Goal: Task Accomplishment & Management: Complete application form

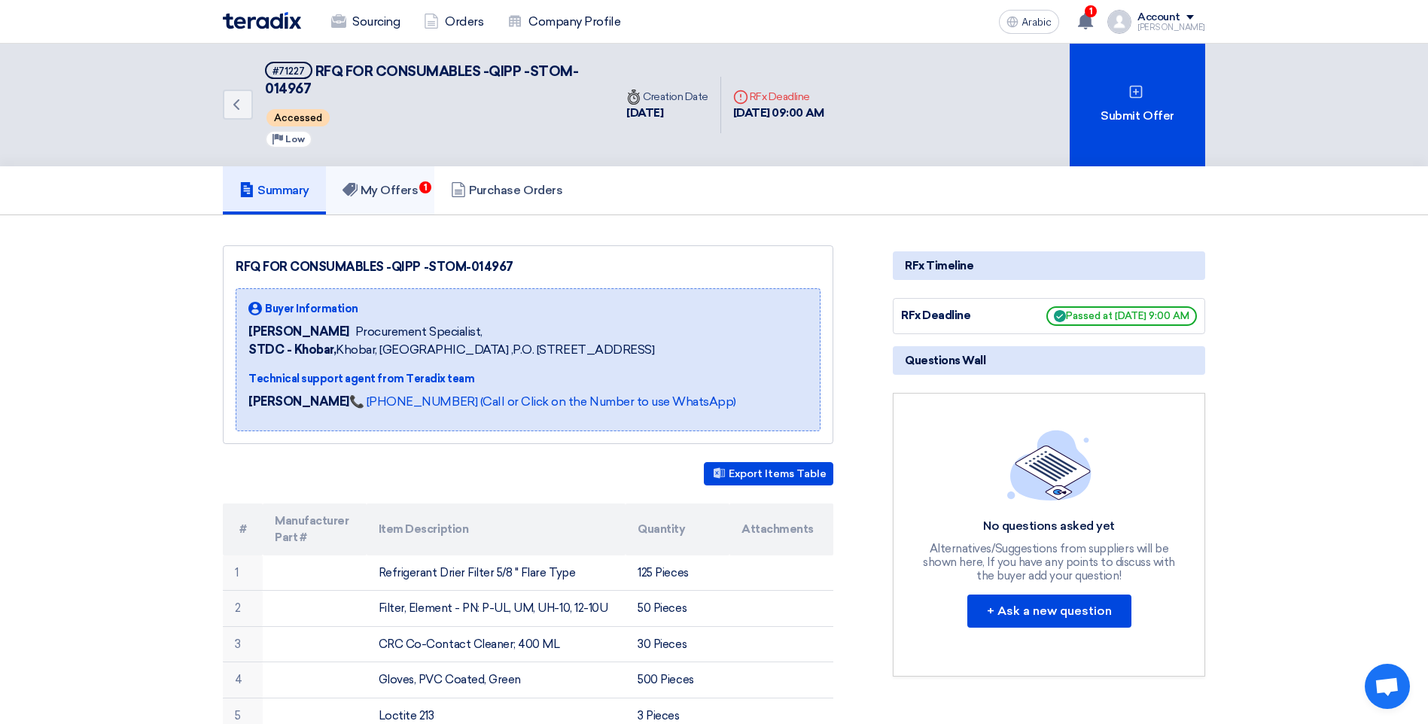
click at [392, 193] on font "My Offers" at bounding box center [390, 190] width 58 height 14
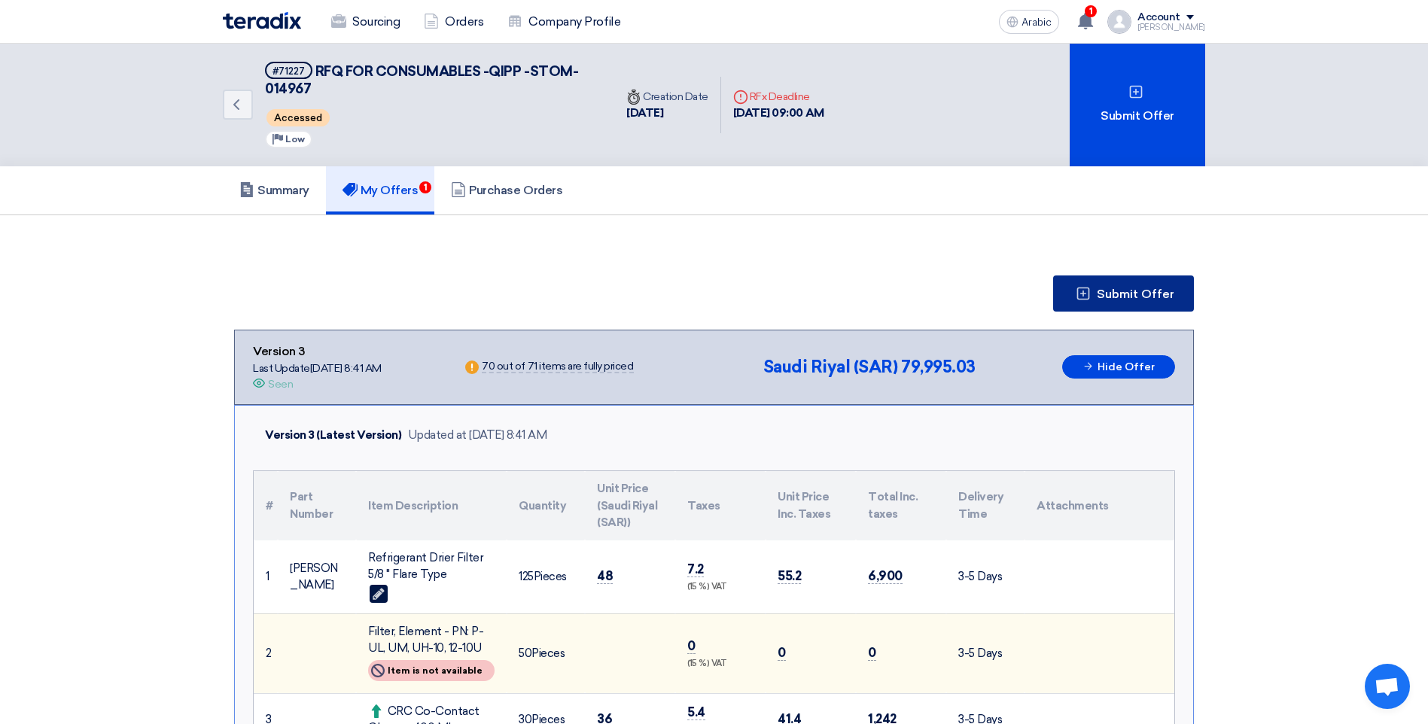
click at [1111, 296] on span "Submit Offer" at bounding box center [1136, 294] width 78 height 12
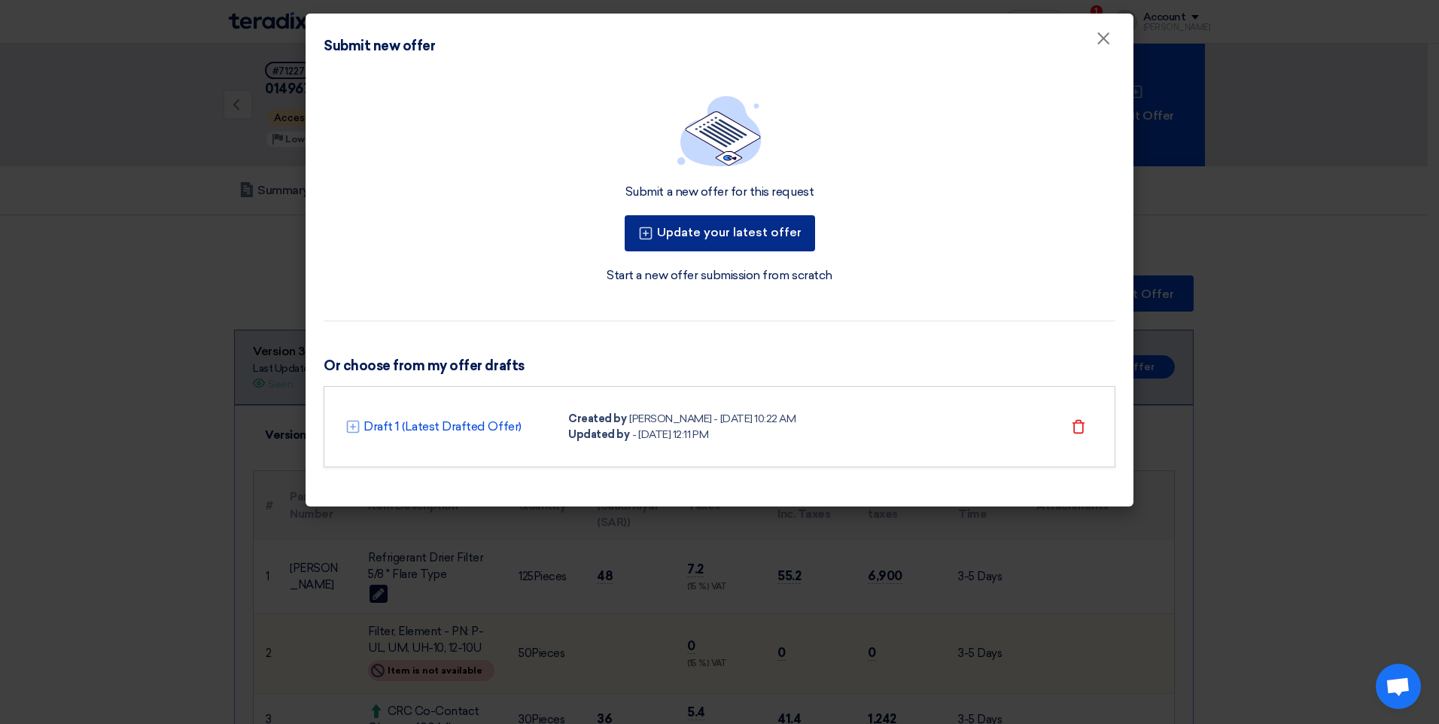
click at [720, 235] on font "Update your latest offer" at bounding box center [729, 232] width 145 height 14
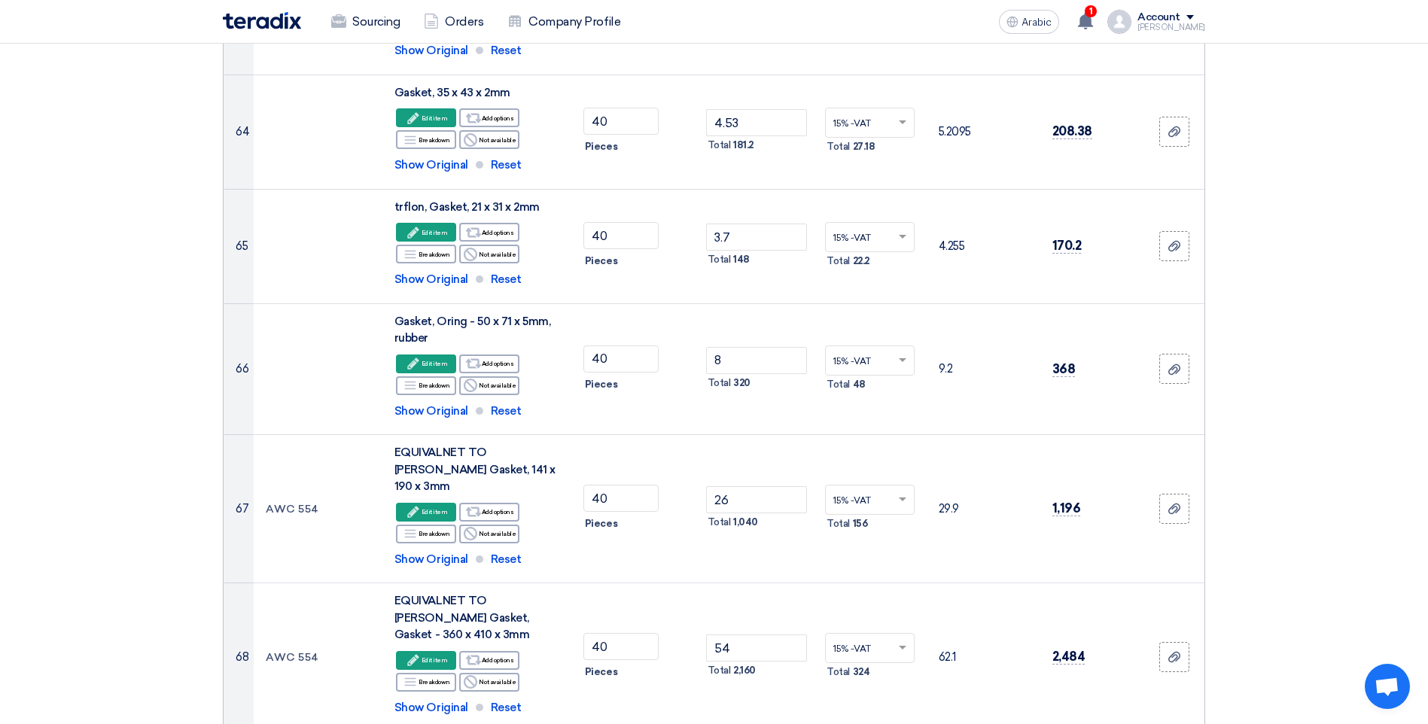
scroll to position [6097, 0]
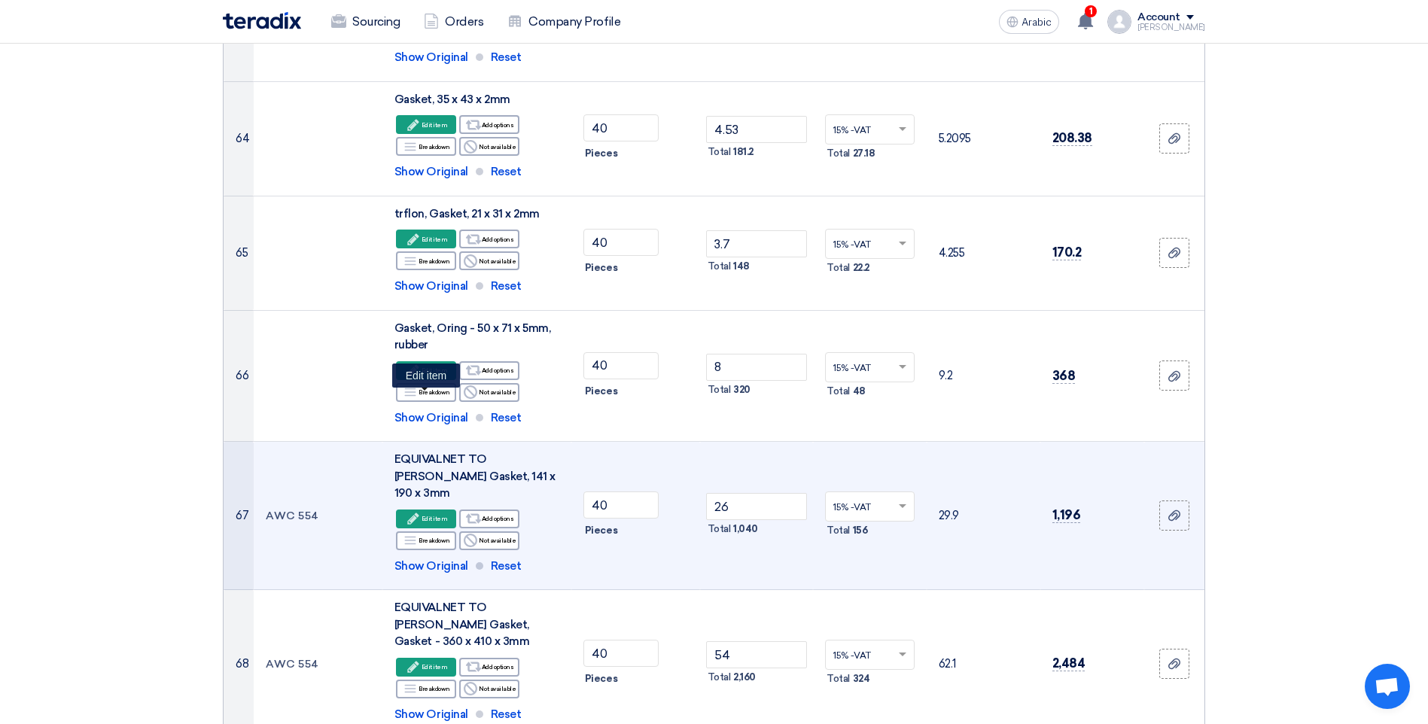
click at [434, 513] on font "Edit item" at bounding box center [435, 519] width 26 height 12
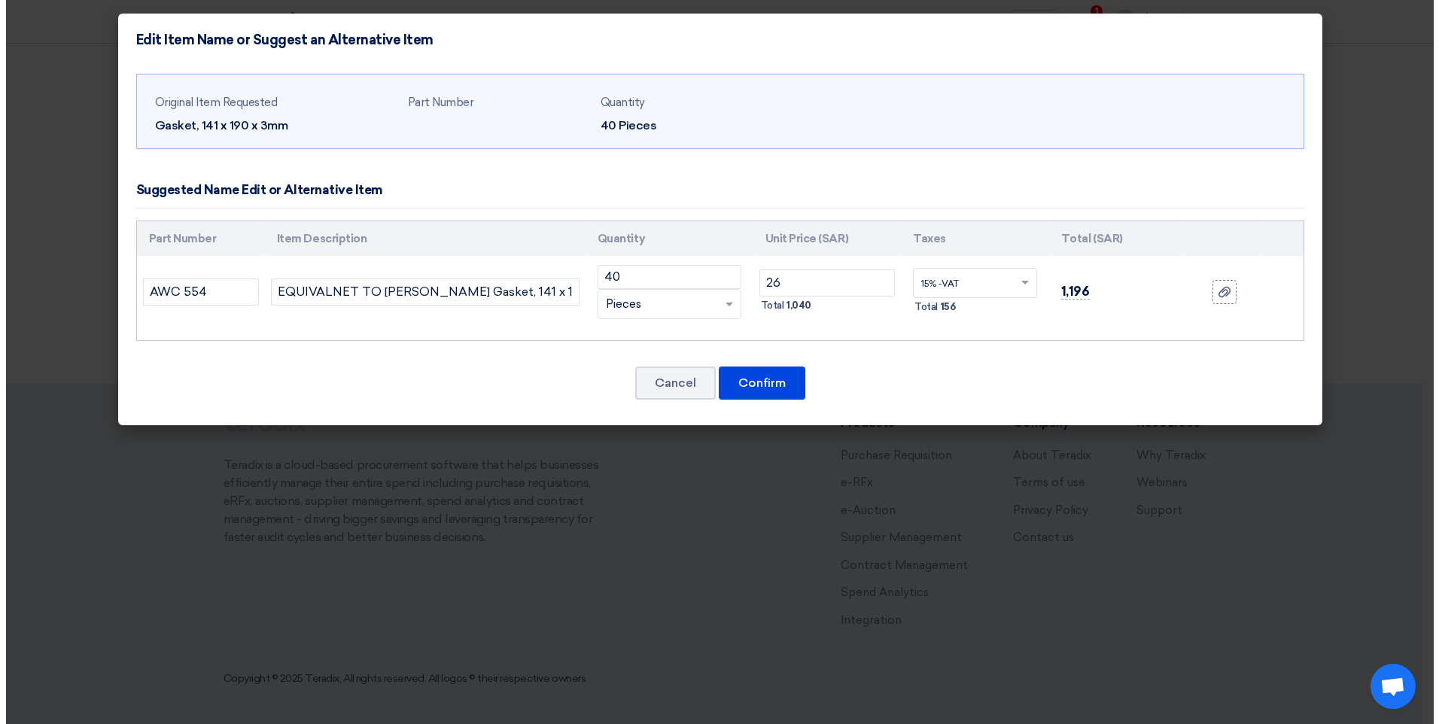
scroll to position [5017, 0]
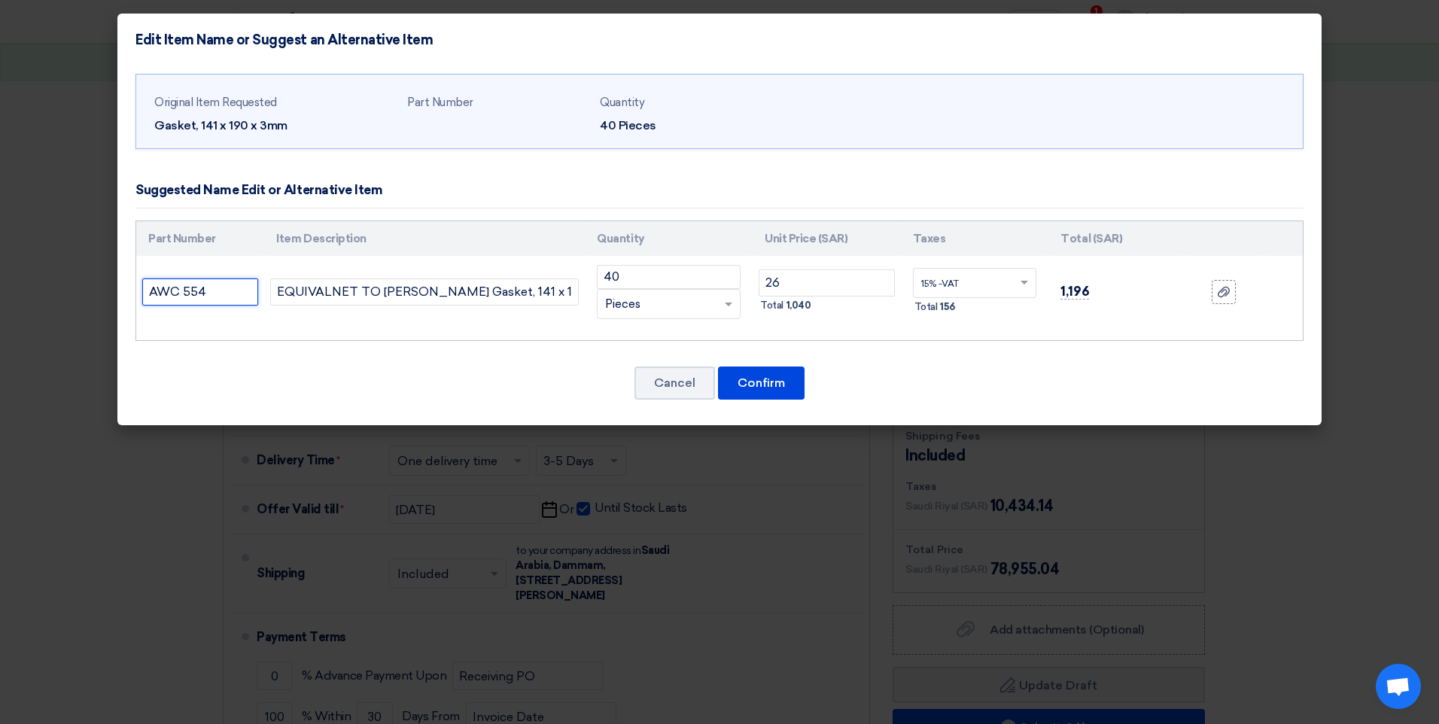
drag, startPoint x: 215, startPoint y: 285, endPoint x: -3, endPoint y: 282, distance: 218.3
drag, startPoint x: 443, startPoint y: 294, endPoint x: 254, endPoint y: 272, distance: 190.9
click at [242, 281] on tr "EQUIVALNET TO [PERSON_NAME] Gasket, 141 x 190 x 3mm 40 RFQ_STEP1. ITEMS.2.TYPE_…" at bounding box center [719, 292] width 1167 height 72
type input "TEFLON Gasket, 141 x 190 x 3mm"
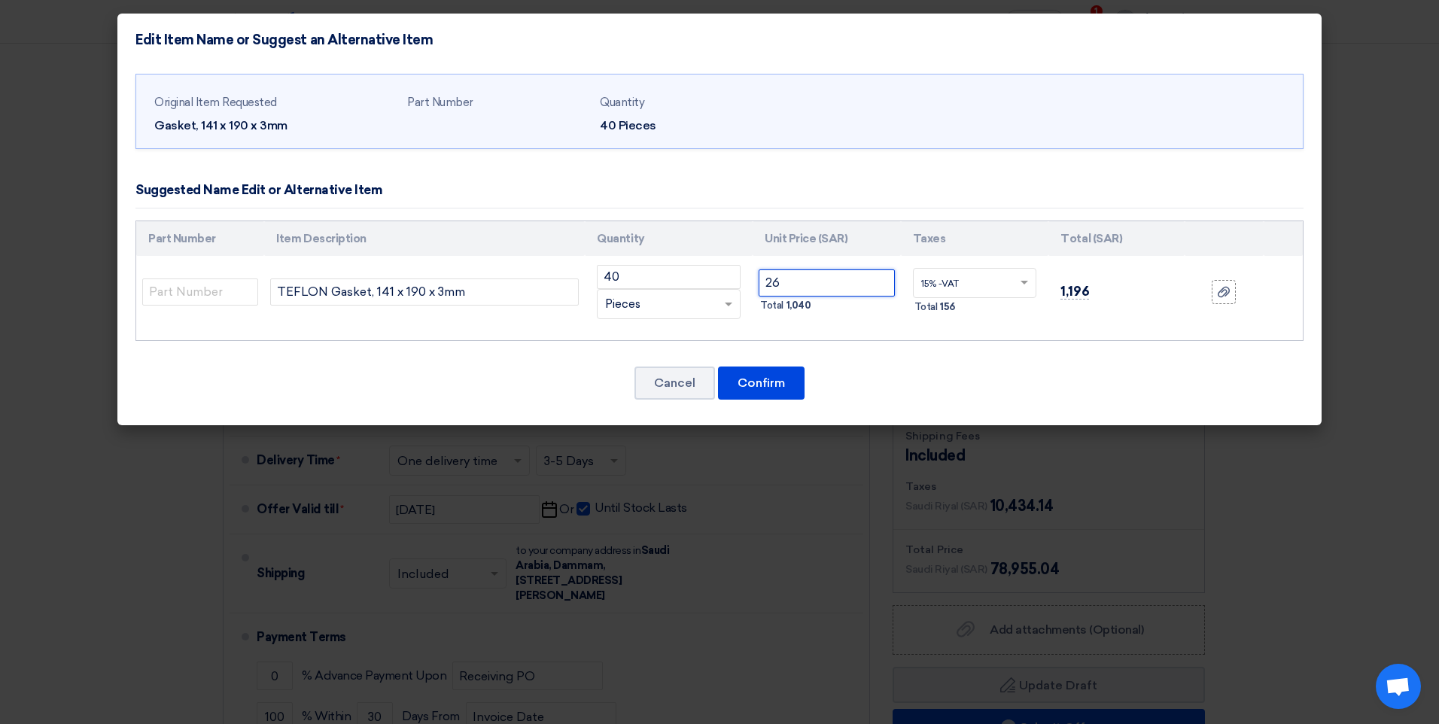
drag, startPoint x: 799, startPoint y: 287, endPoint x: 759, endPoint y: 282, distance: 39.5
click at [759, 282] on input "26" at bounding box center [827, 282] width 136 height 27
type input "36"
click at [745, 382] on button "Confirm" at bounding box center [761, 383] width 87 height 33
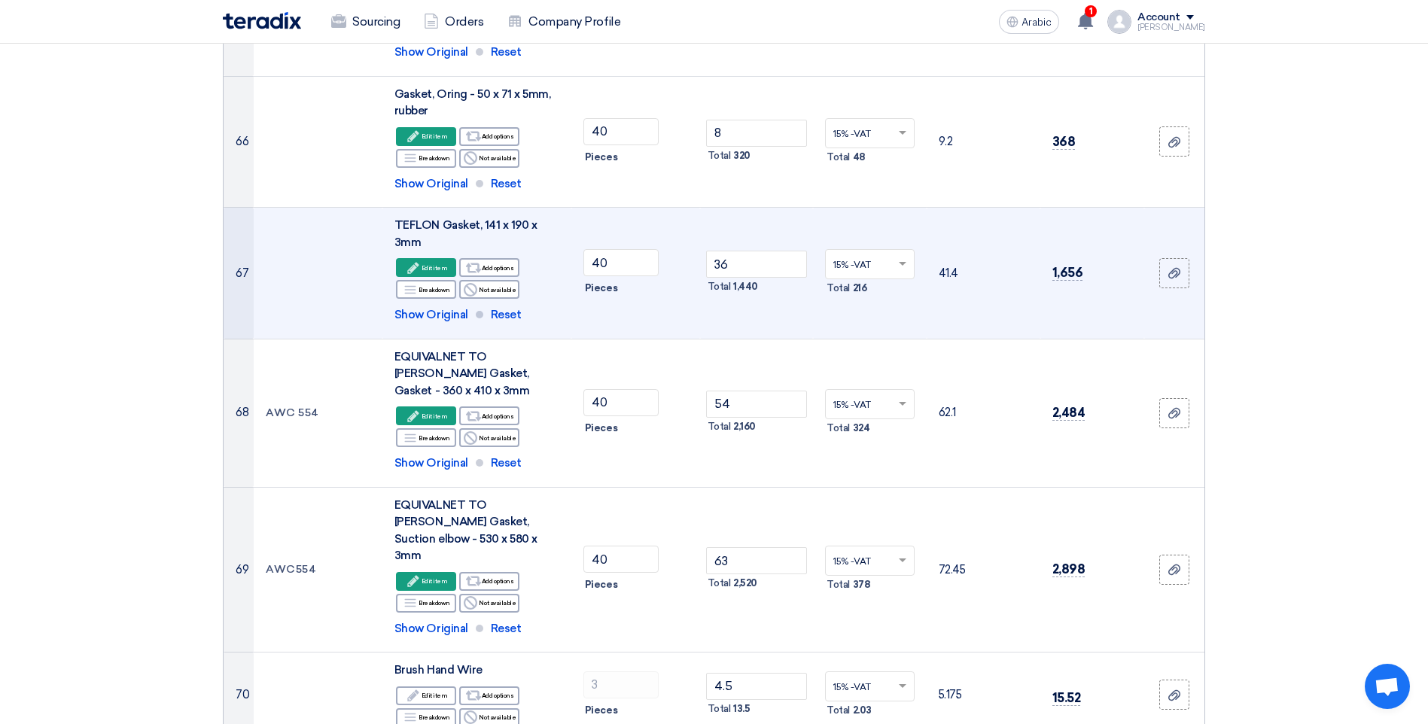
scroll to position [6266, 0]
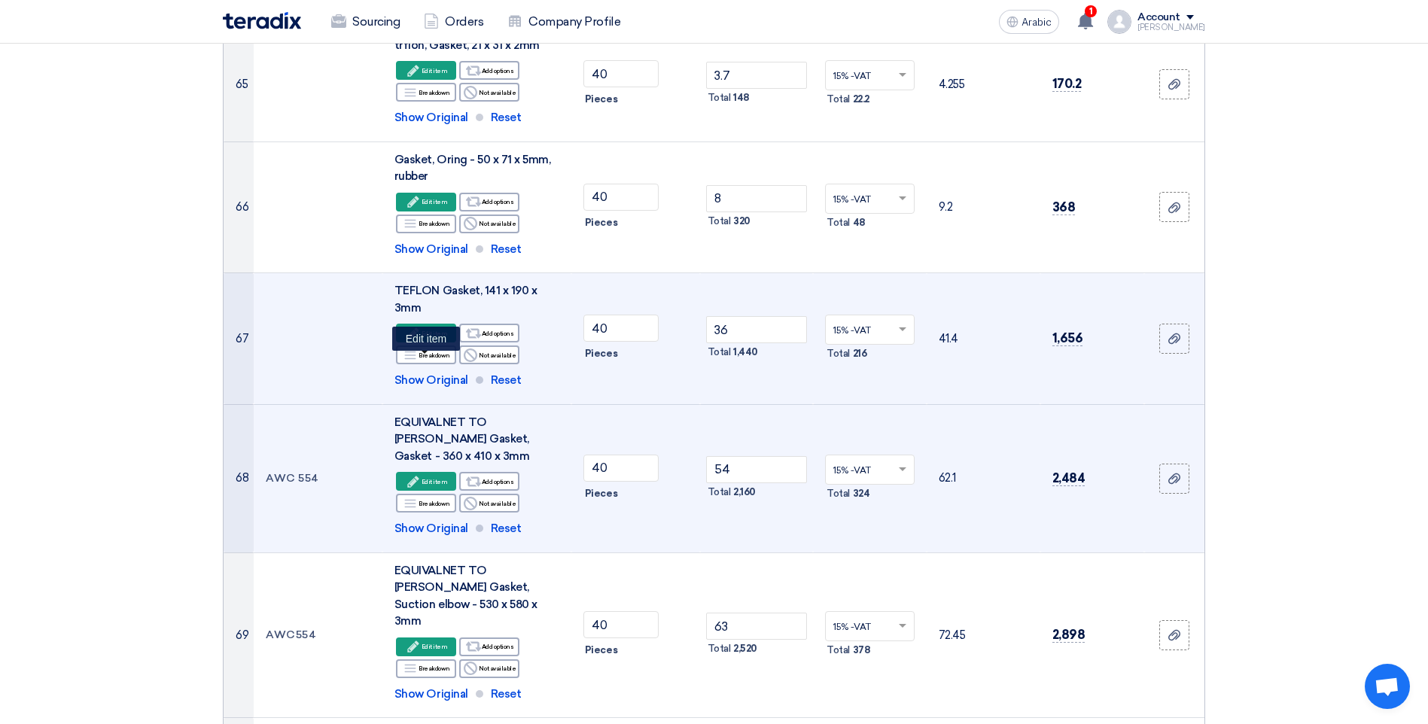
click at [424, 476] on font "Edit item" at bounding box center [435, 482] width 26 height 12
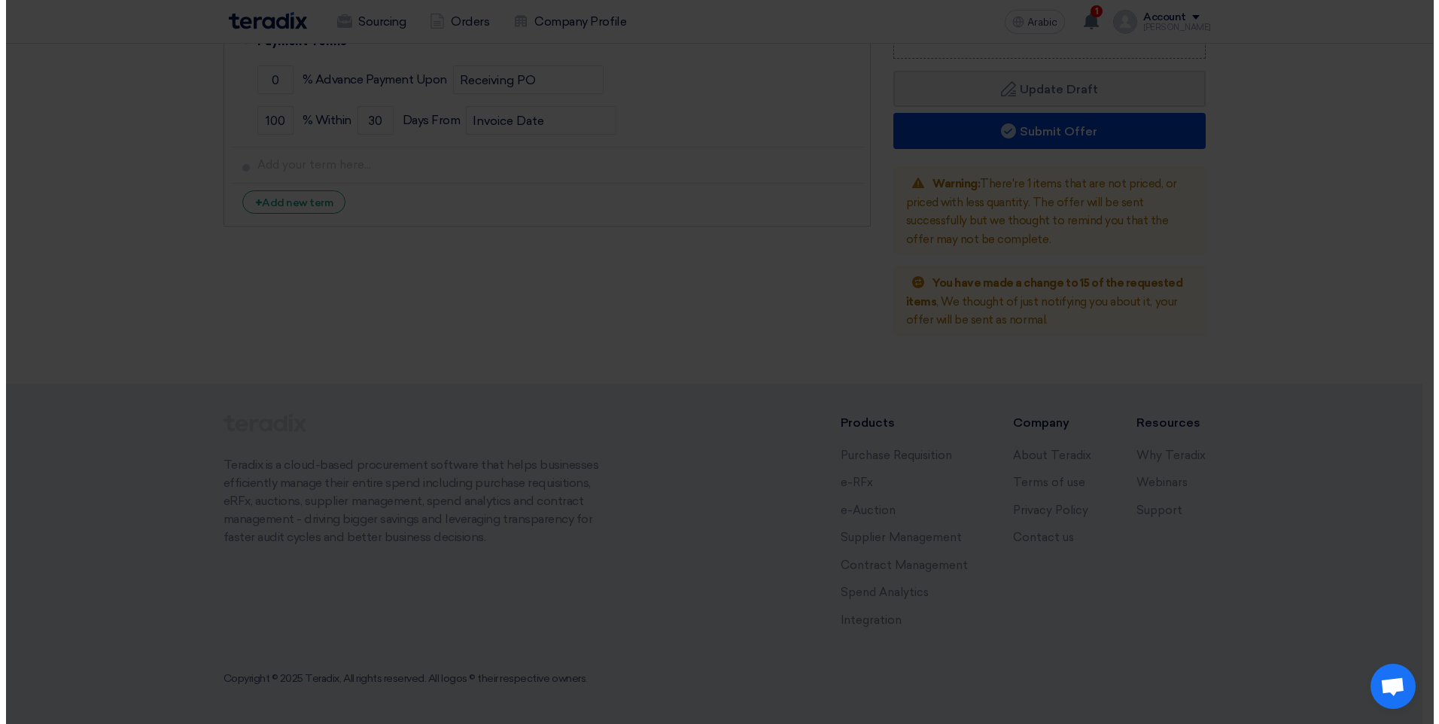
scroll to position [5071, 0]
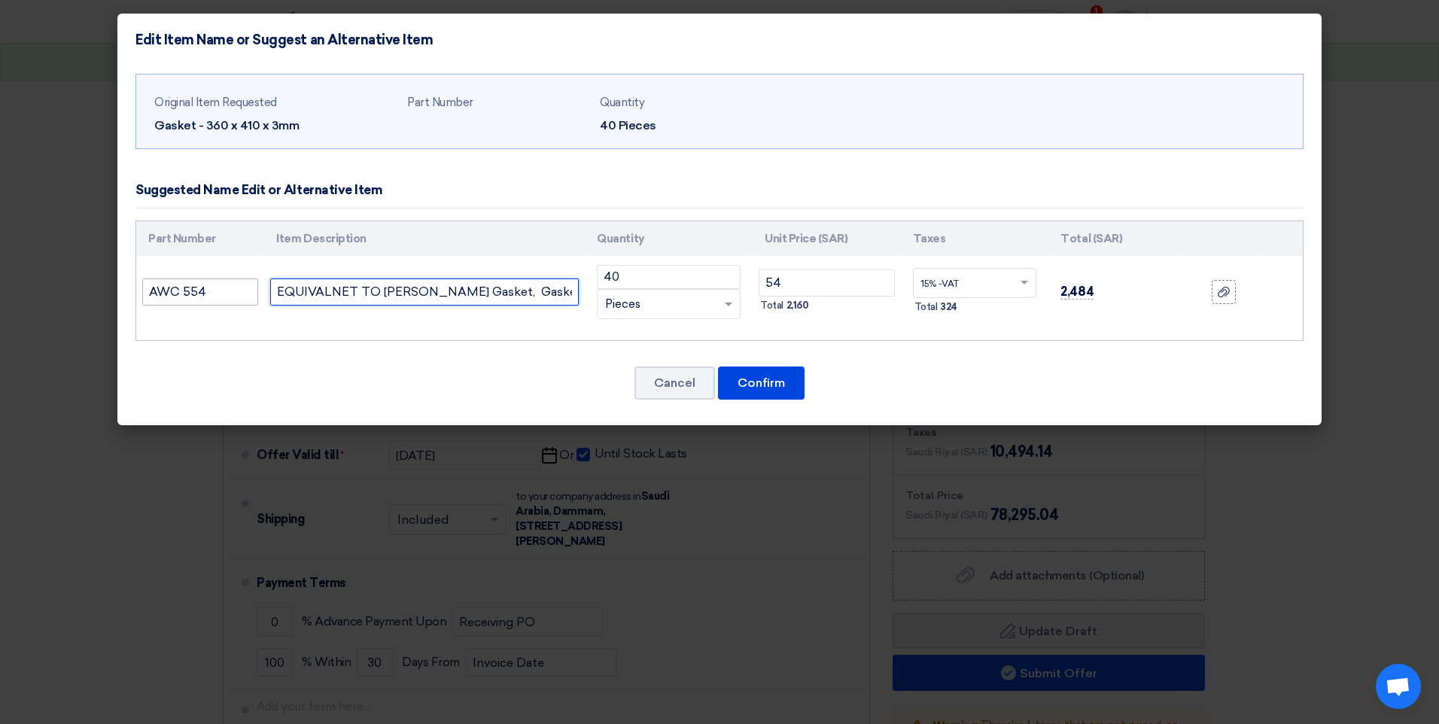
drag, startPoint x: 440, startPoint y: 291, endPoint x: 228, endPoint y: 291, distance: 212.3
click at [228, 291] on tr "AWC 554 EQUIVALNET TO [PERSON_NAME] Gasket, Gasket - 360 x 410 x 3mm 40 RFQ_STE…" at bounding box center [719, 292] width 1167 height 72
type input "TEFLON Gasket, Gasket - 360 x 410 x 3mm"
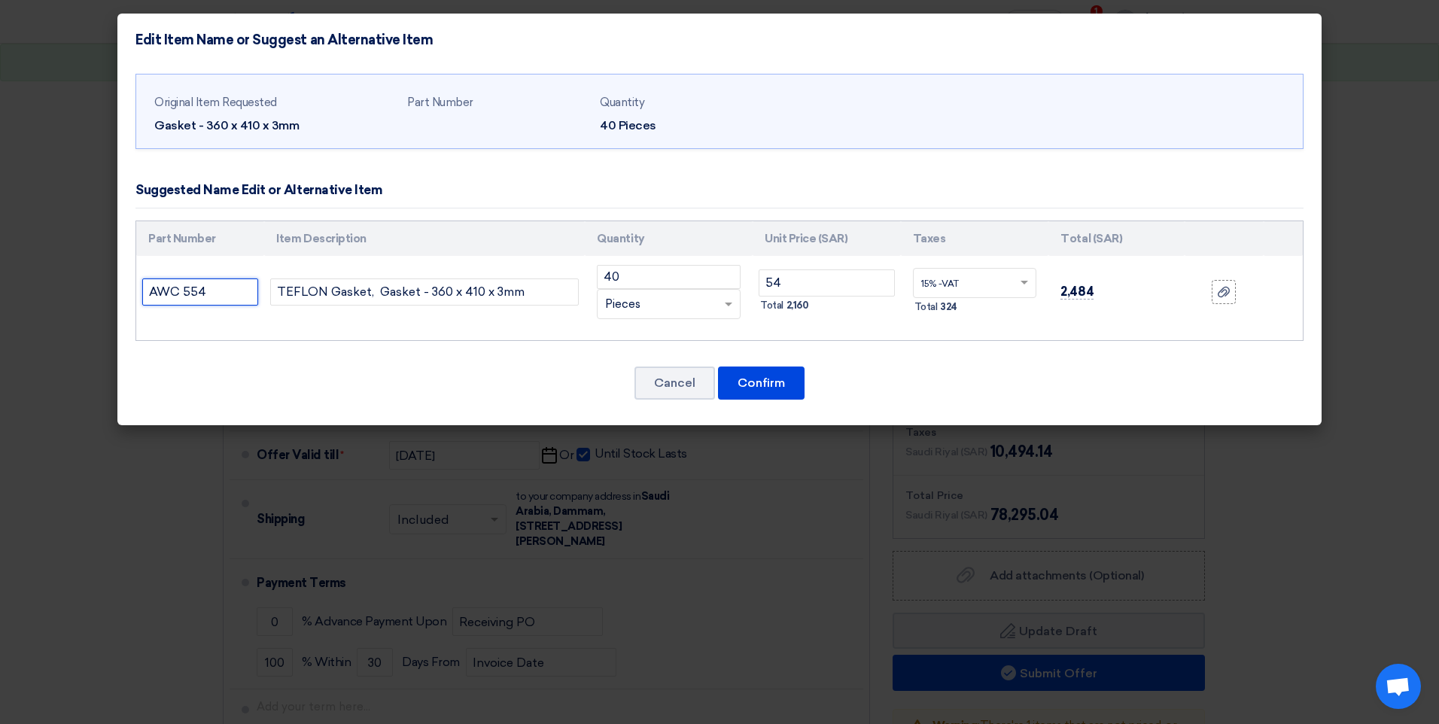
drag, startPoint x: 233, startPoint y: 292, endPoint x: 68, endPoint y: 292, distance: 164.8
click at [68, 292] on modal-container "Edit Item Name or Suggest an Alternative Item Original Item Requested Gasket - …" at bounding box center [719, 362] width 1439 height 724
drag, startPoint x: 799, startPoint y: 288, endPoint x: 744, endPoint y: 282, distance: 55.3
click at [744, 282] on tr "TEFLON Gasket, Gasket - 360 x 410 x 3mm 40 RFQ_STEP1. ITEMS.2.TYPE_PLACEHOLDER …" at bounding box center [719, 292] width 1167 height 72
type input "150"
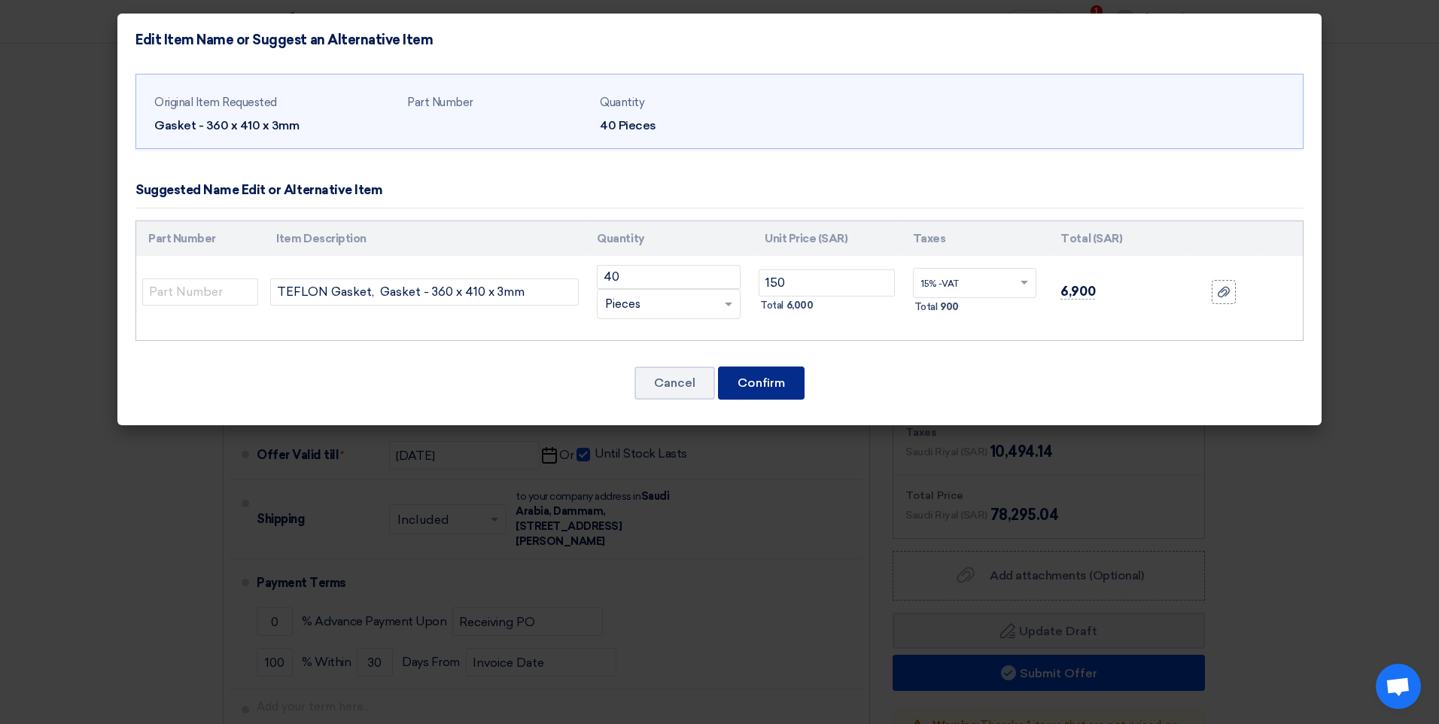
click at [761, 373] on button "Confirm" at bounding box center [761, 383] width 87 height 33
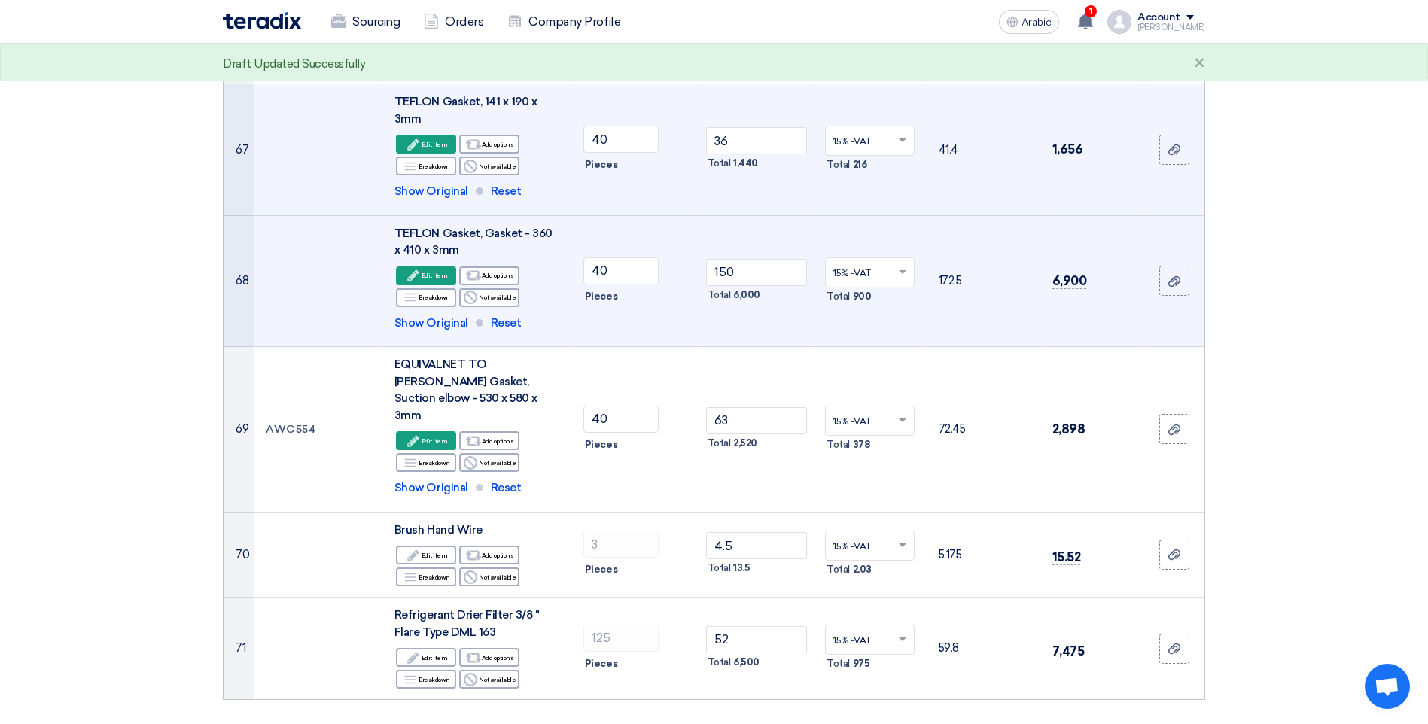
scroll to position [6454, 0]
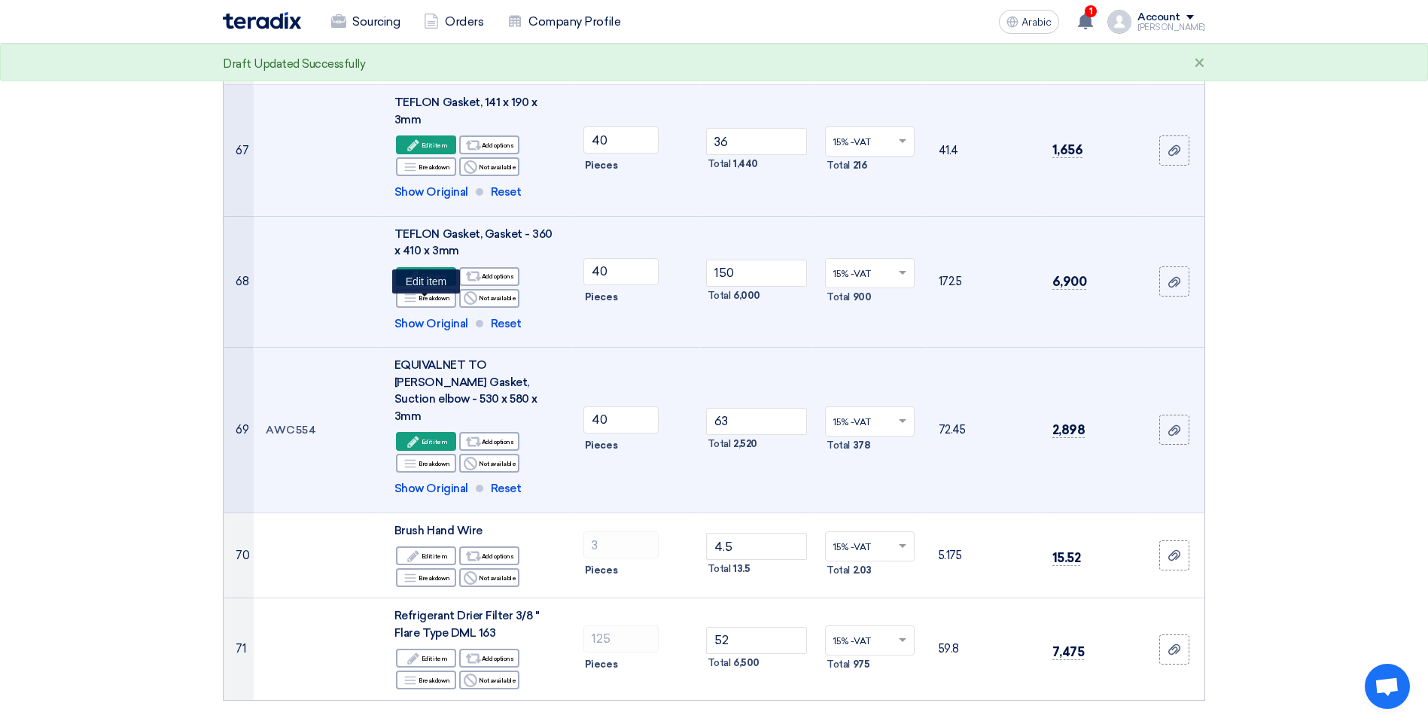
click at [407, 435] on icon "Edit" at bounding box center [413, 442] width 14 height 14
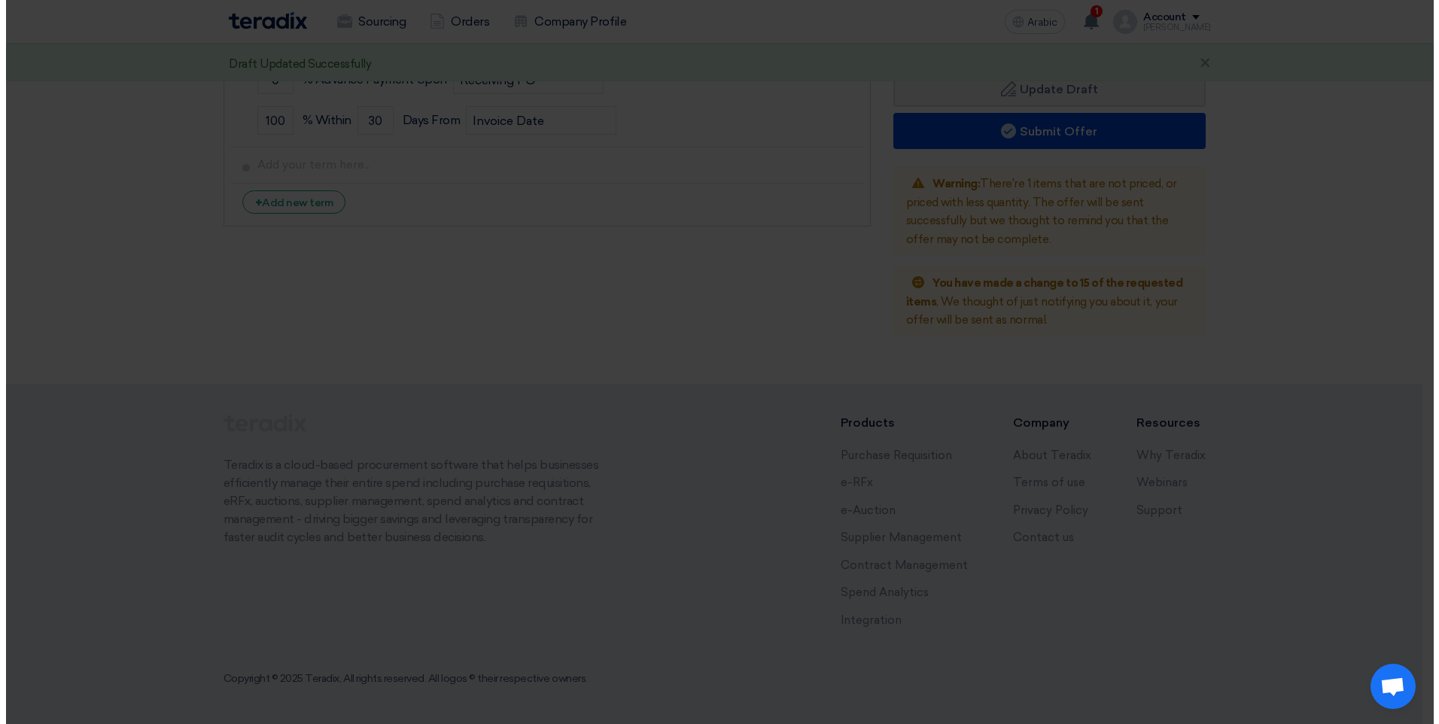
scroll to position [5013, 0]
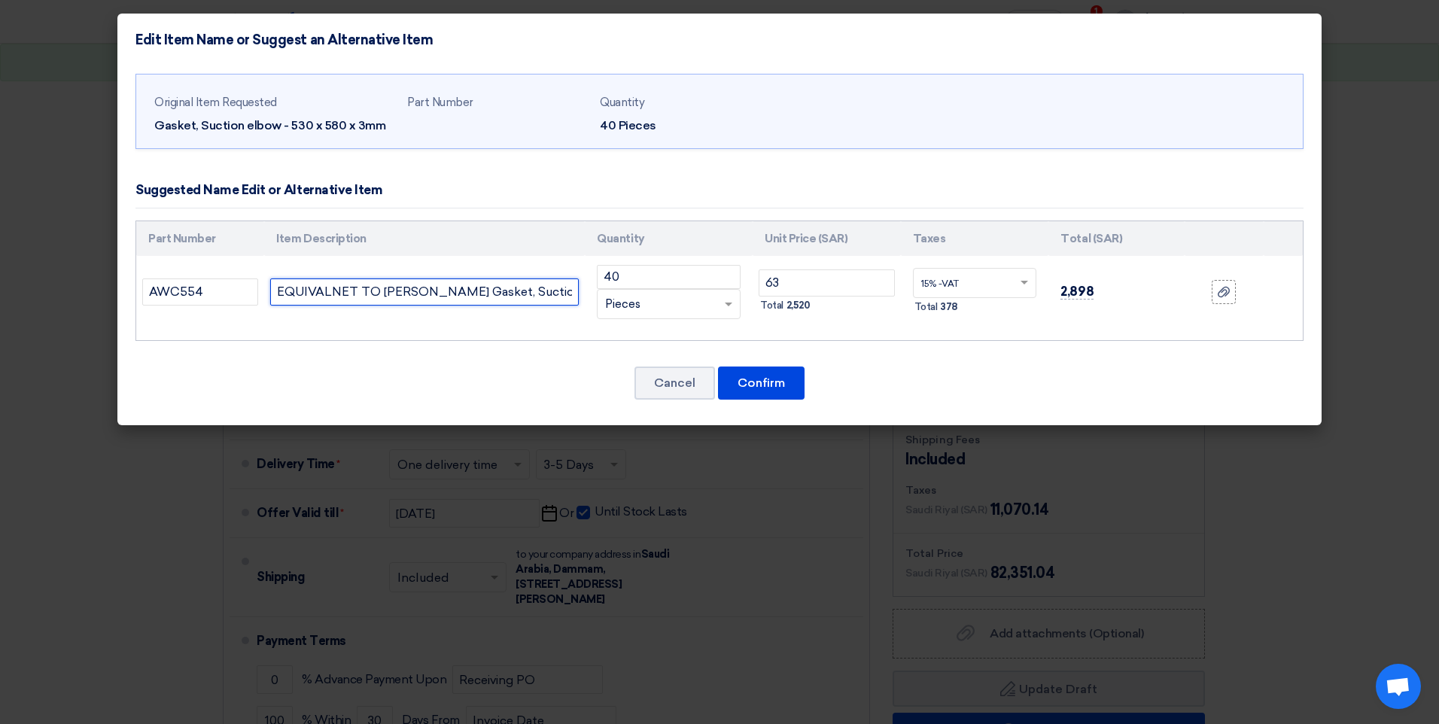
drag, startPoint x: 441, startPoint y: 291, endPoint x: 141, endPoint y: 291, distance: 300.3
click at [141, 291] on tr "AWC554 EQUIVALNET TO [PERSON_NAME] Gasket, Suction elbow - 530 x 580 x 3mm 40 R…" at bounding box center [719, 292] width 1167 height 72
type input "TEFLON Gasket, Suction elbow - 530 x 580 x 3mm"
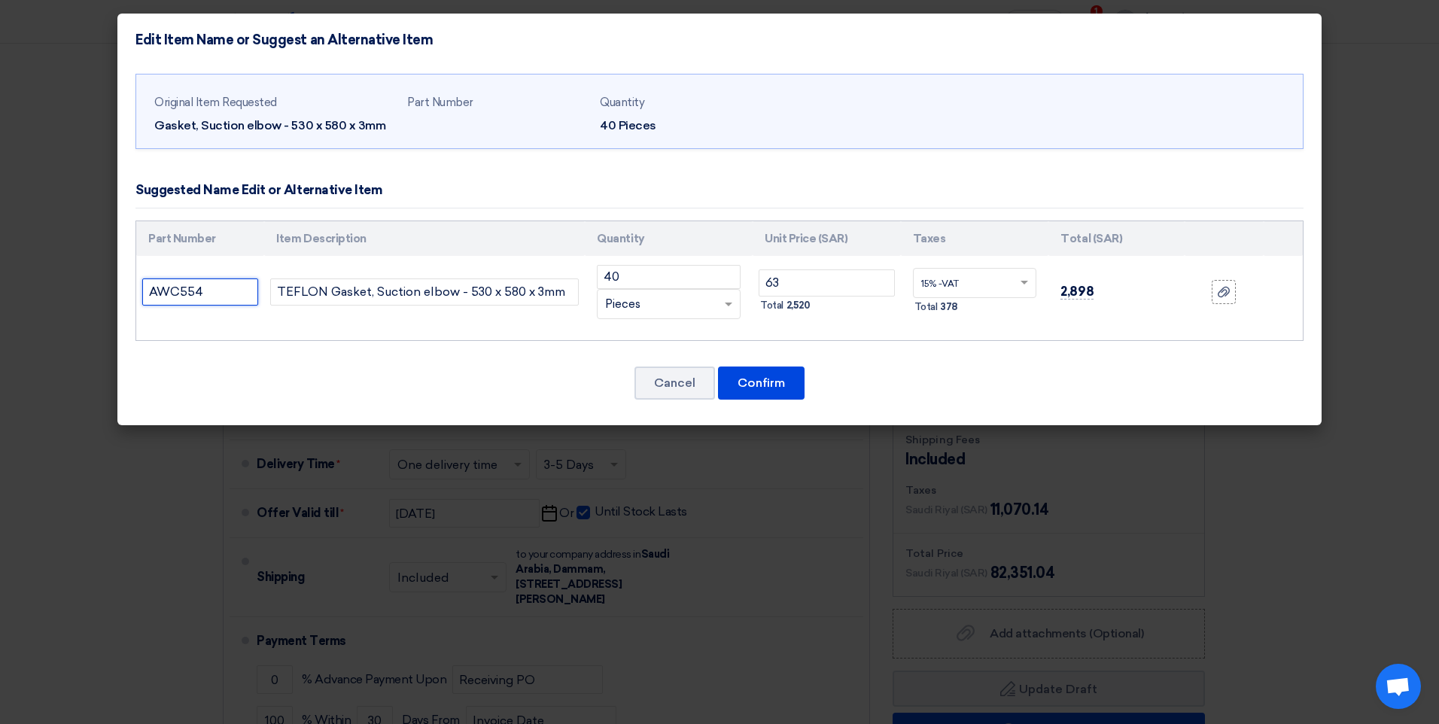
drag, startPoint x: 233, startPoint y: 293, endPoint x: 37, endPoint y: 293, distance: 196.5
click at [37, 293] on modal-container "Edit Item Name or Suggest an Alternative Item Original Item Requested Gasket, S…" at bounding box center [719, 362] width 1439 height 724
drag, startPoint x: 790, startPoint y: 288, endPoint x: 743, endPoint y: 291, distance: 46.8
click at [743, 291] on tr "TEFLON Gasket, Suction elbow - 530 x 580 x 3mm 40 RFQ_STEP1. ITEMS.2.TYPE_PLACE…" at bounding box center [719, 292] width 1167 height 72
type input "192"
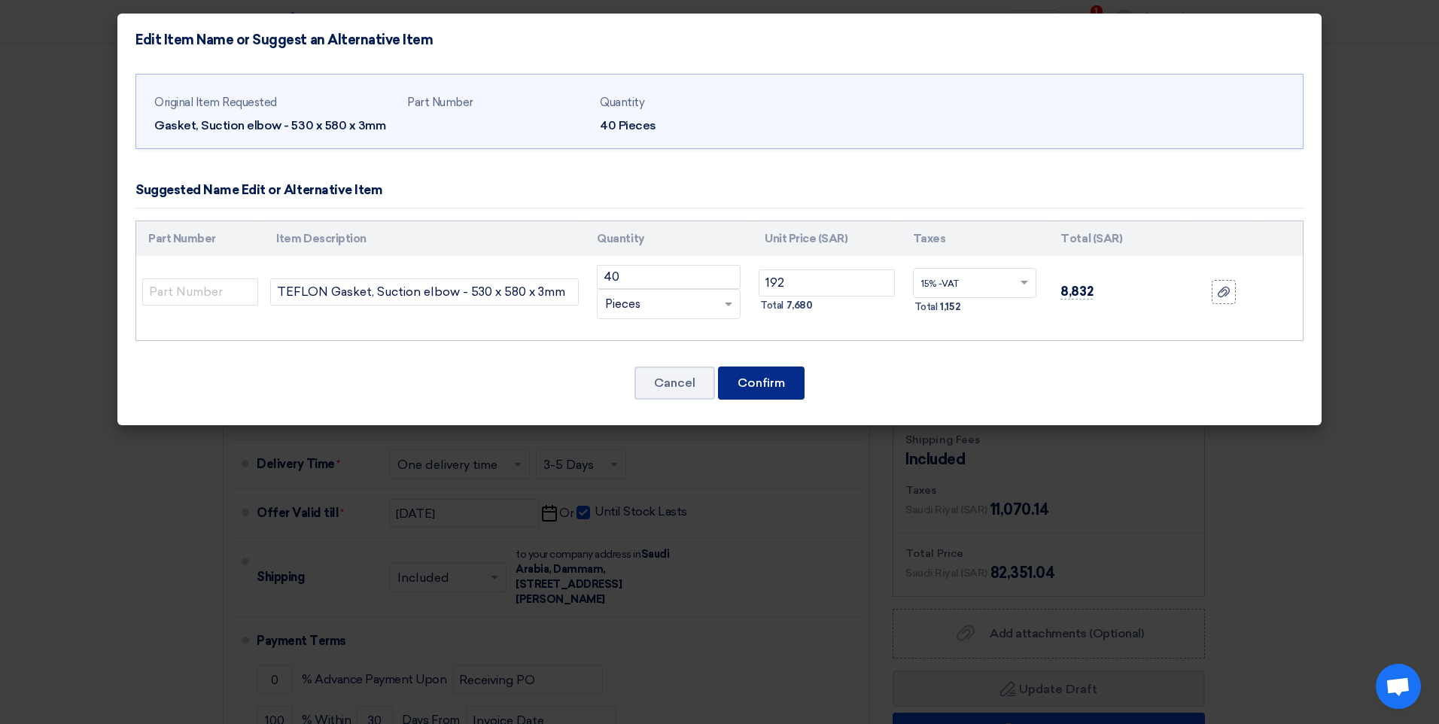
click at [766, 386] on button "Confirm" at bounding box center [761, 383] width 87 height 33
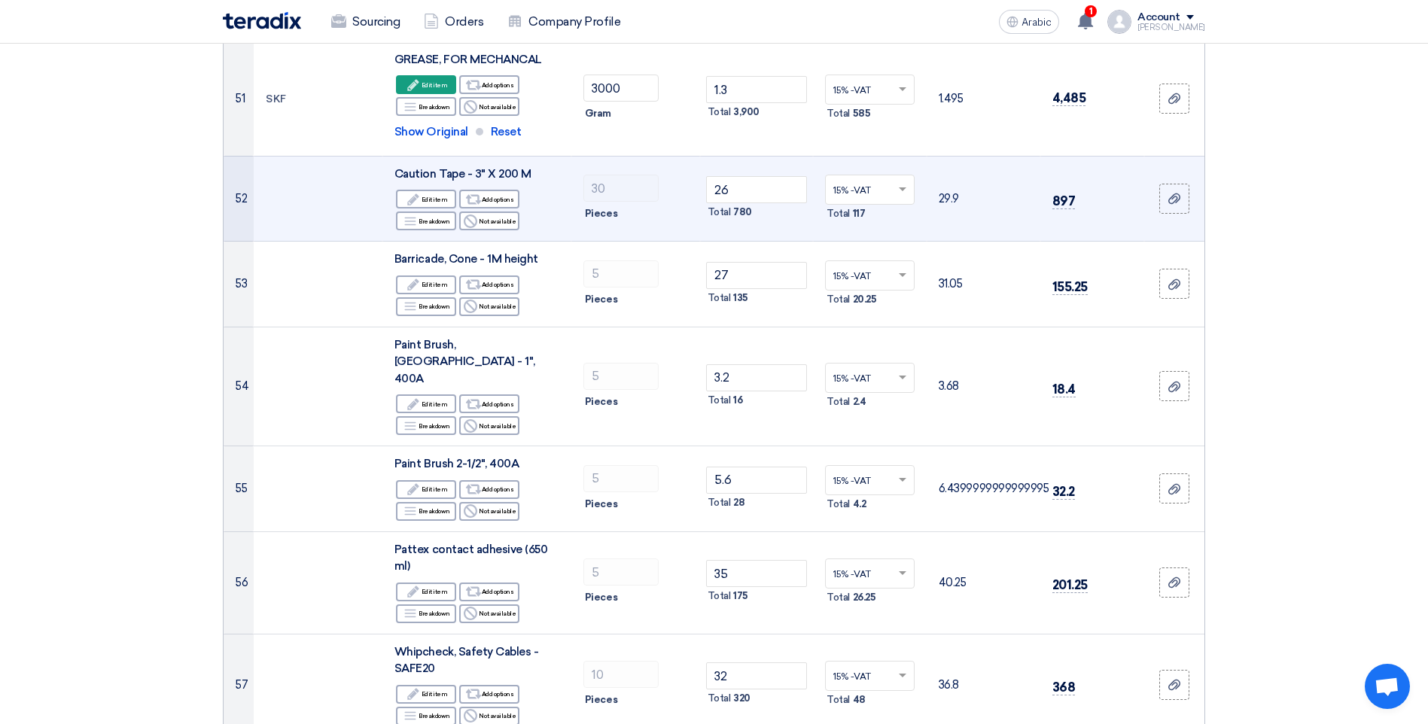
scroll to position [4798, 0]
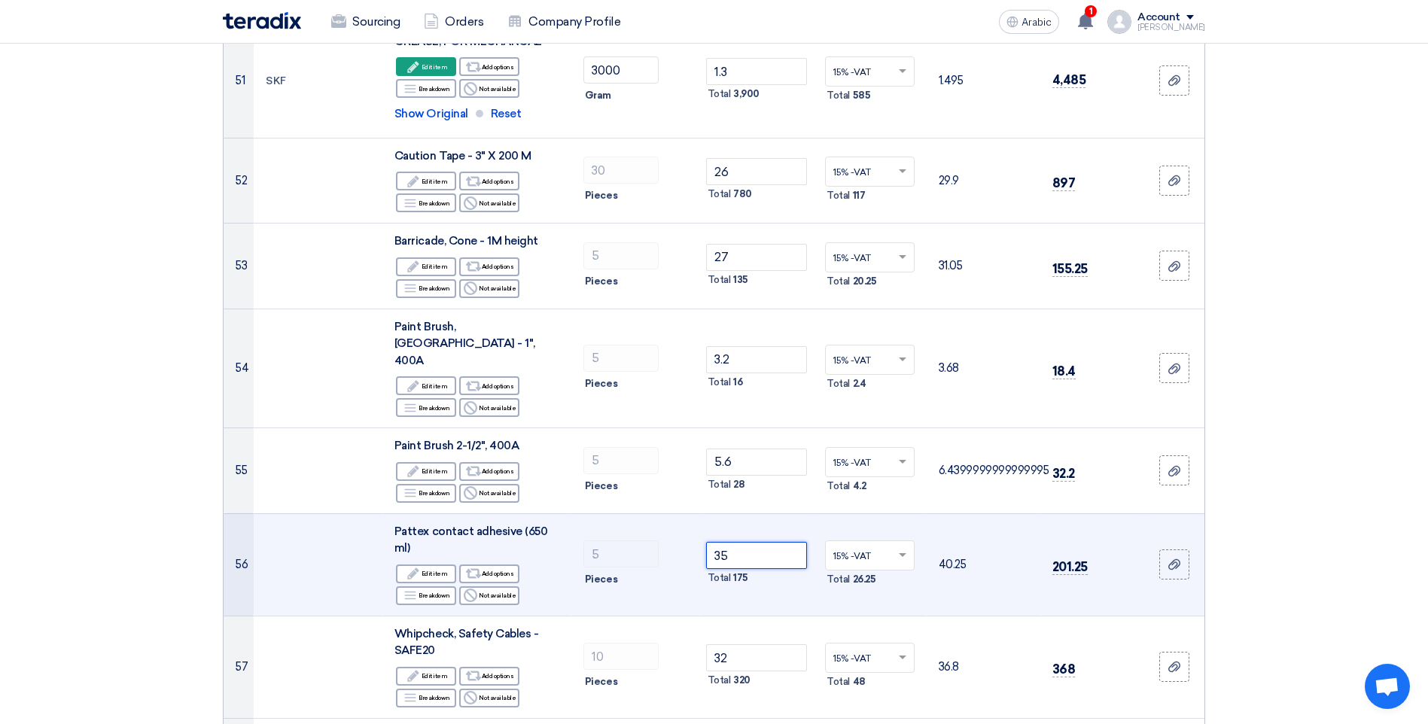
click at [765, 542] on input "35" at bounding box center [757, 555] width 102 height 27
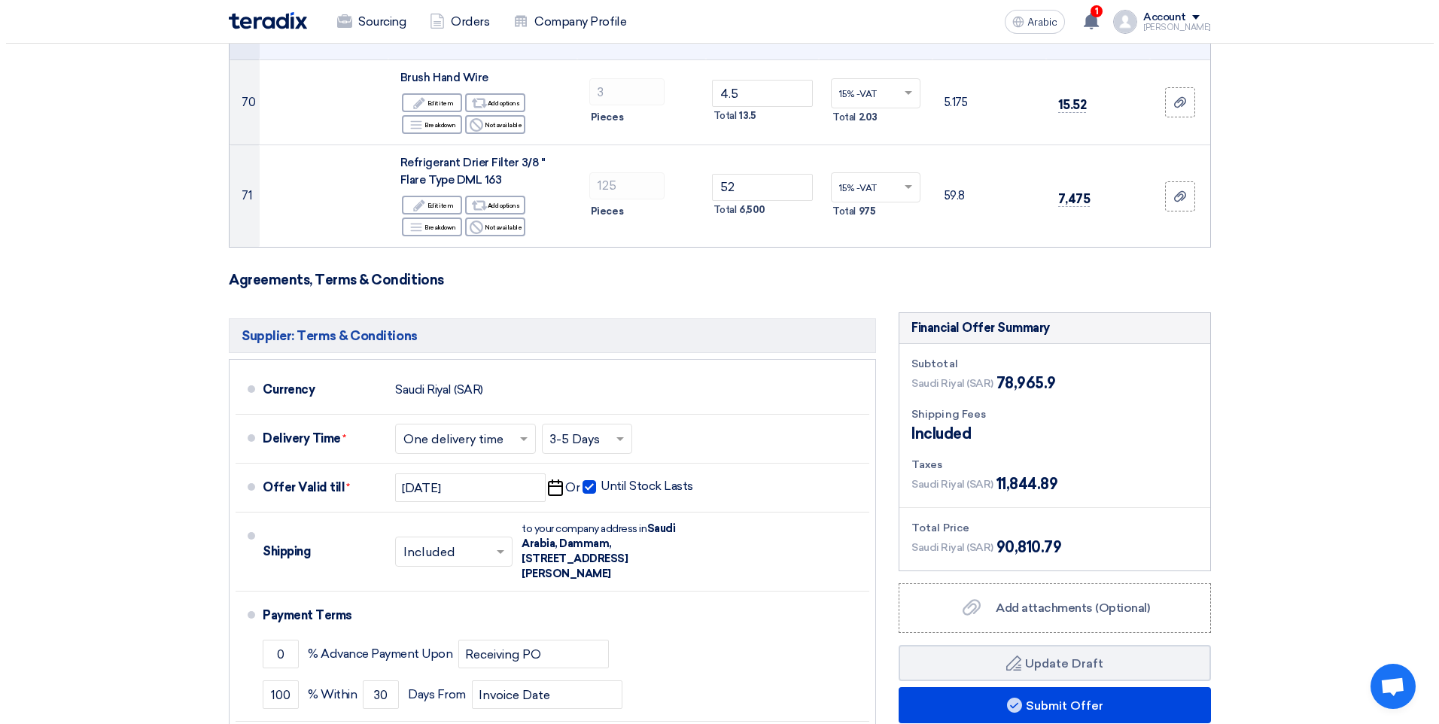
scroll to position [6905, 0]
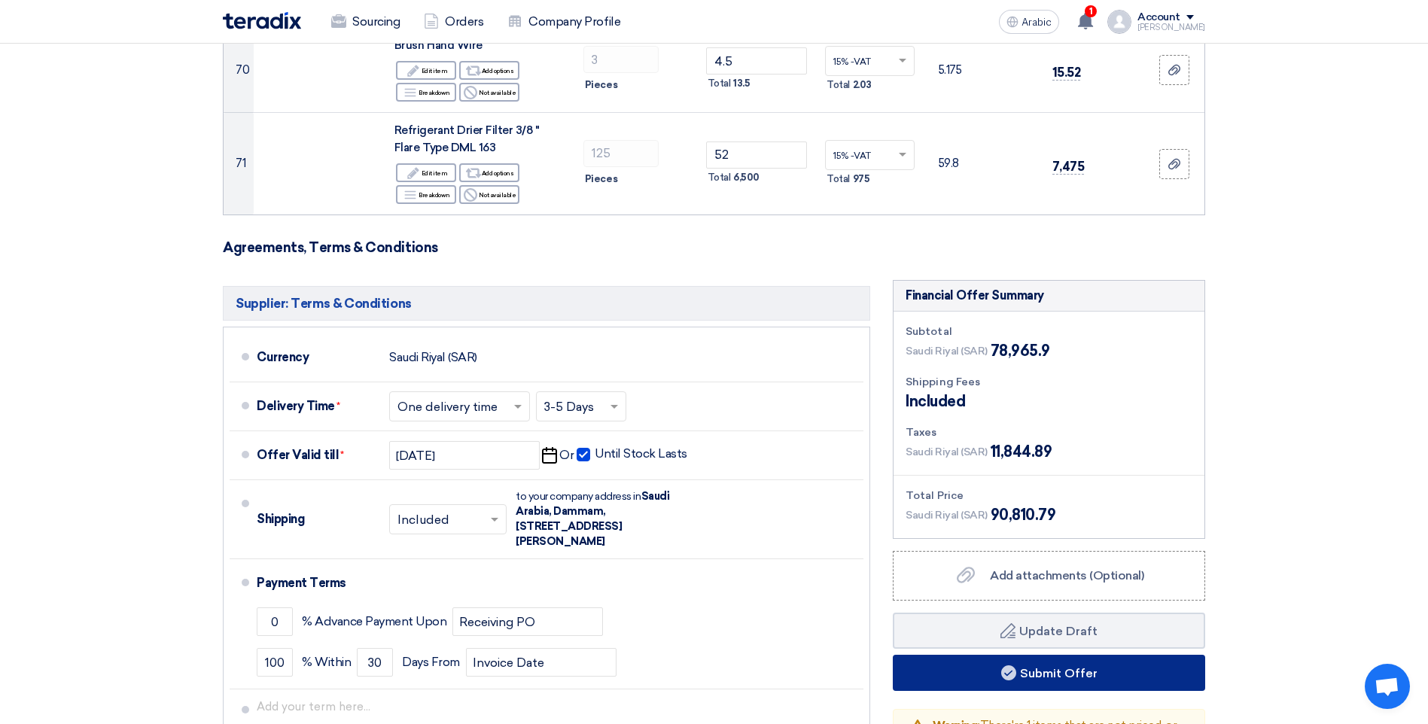
type input "36"
click at [967, 655] on button "Submit Offer" at bounding box center [1049, 673] width 312 height 36
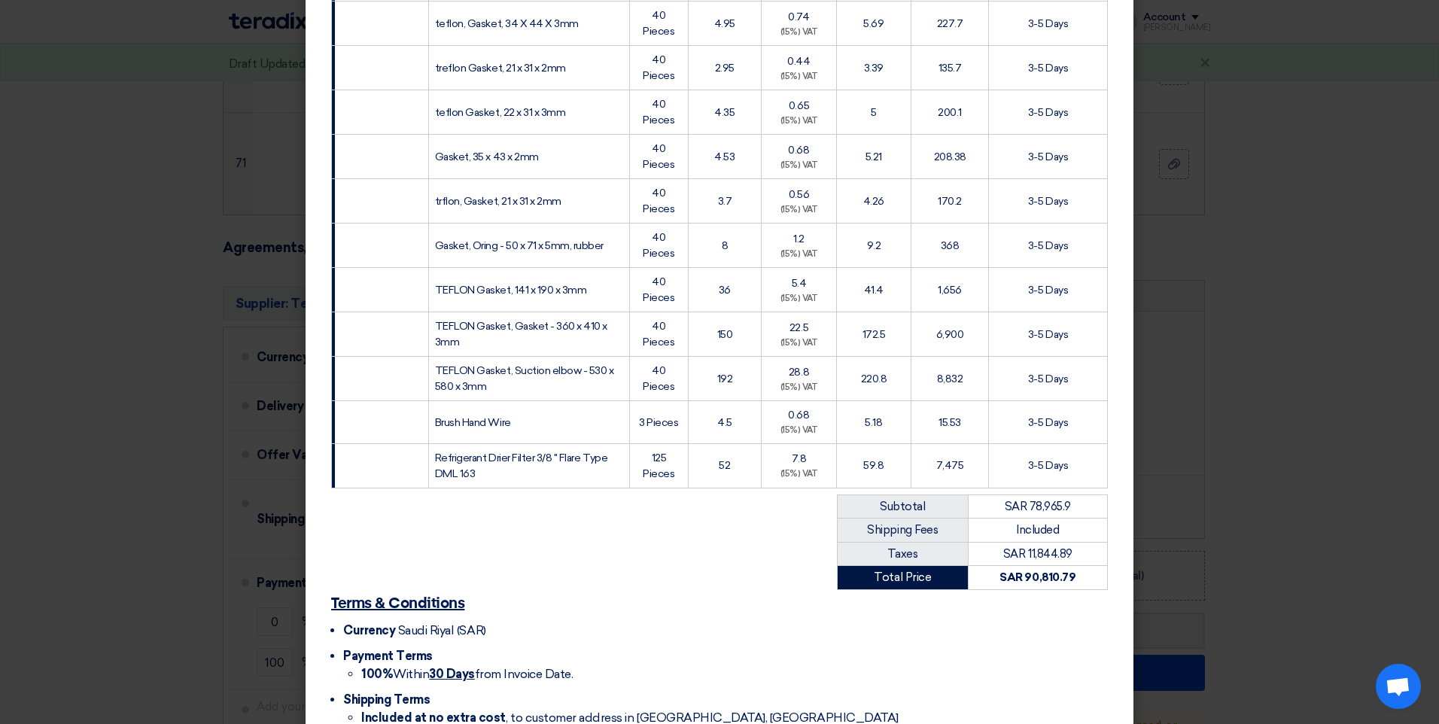
scroll to position [2996, 0]
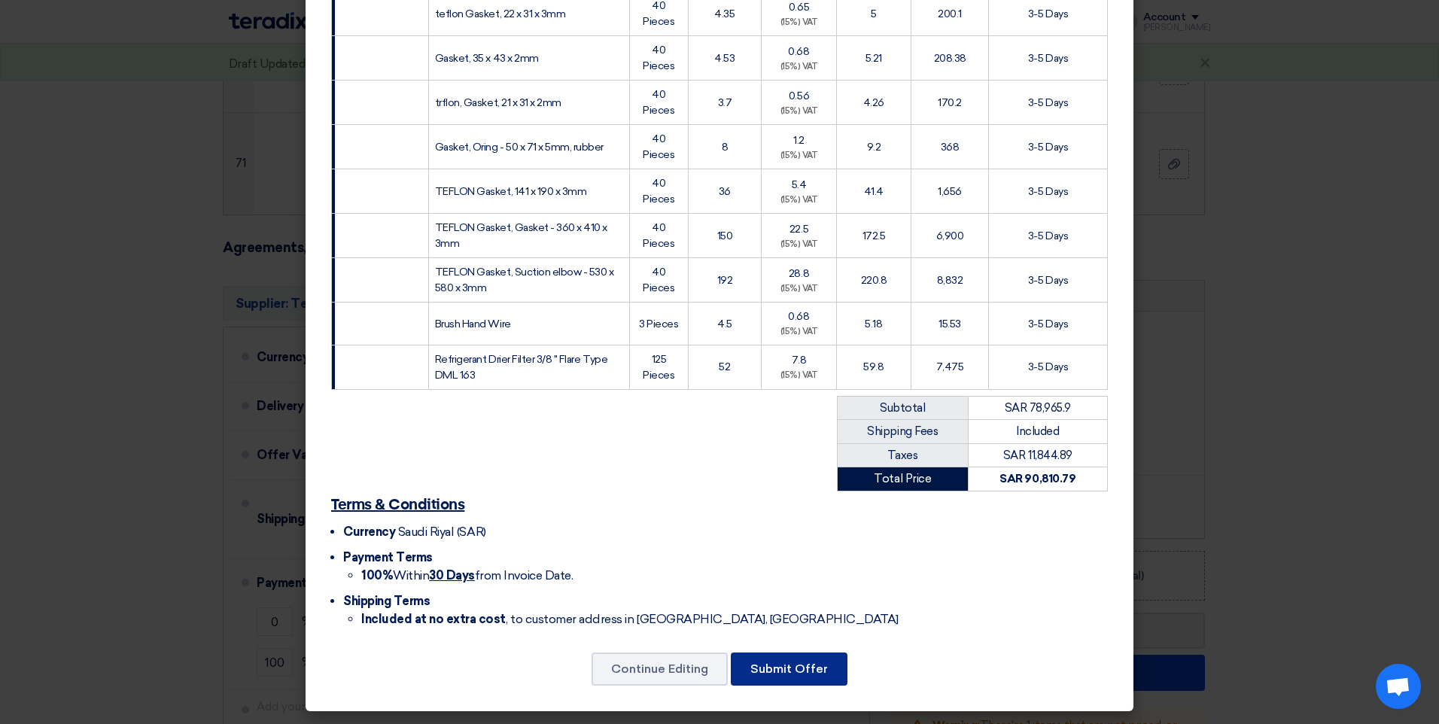
click at [777, 680] on button "Submit Offer" at bounding box center [789, 669] width 117 height 33
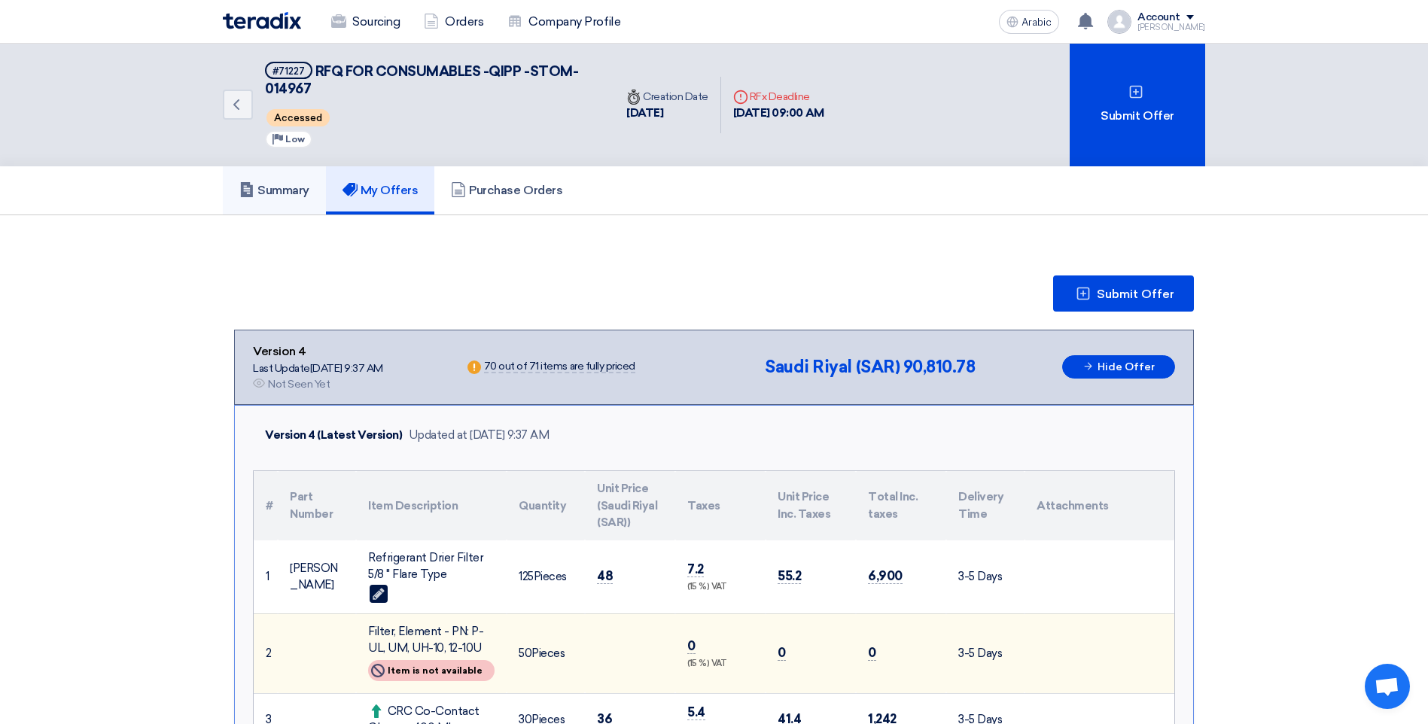
click at [291, 194] on font "Summary" at bounding box center [283, 190] width 52 height 14
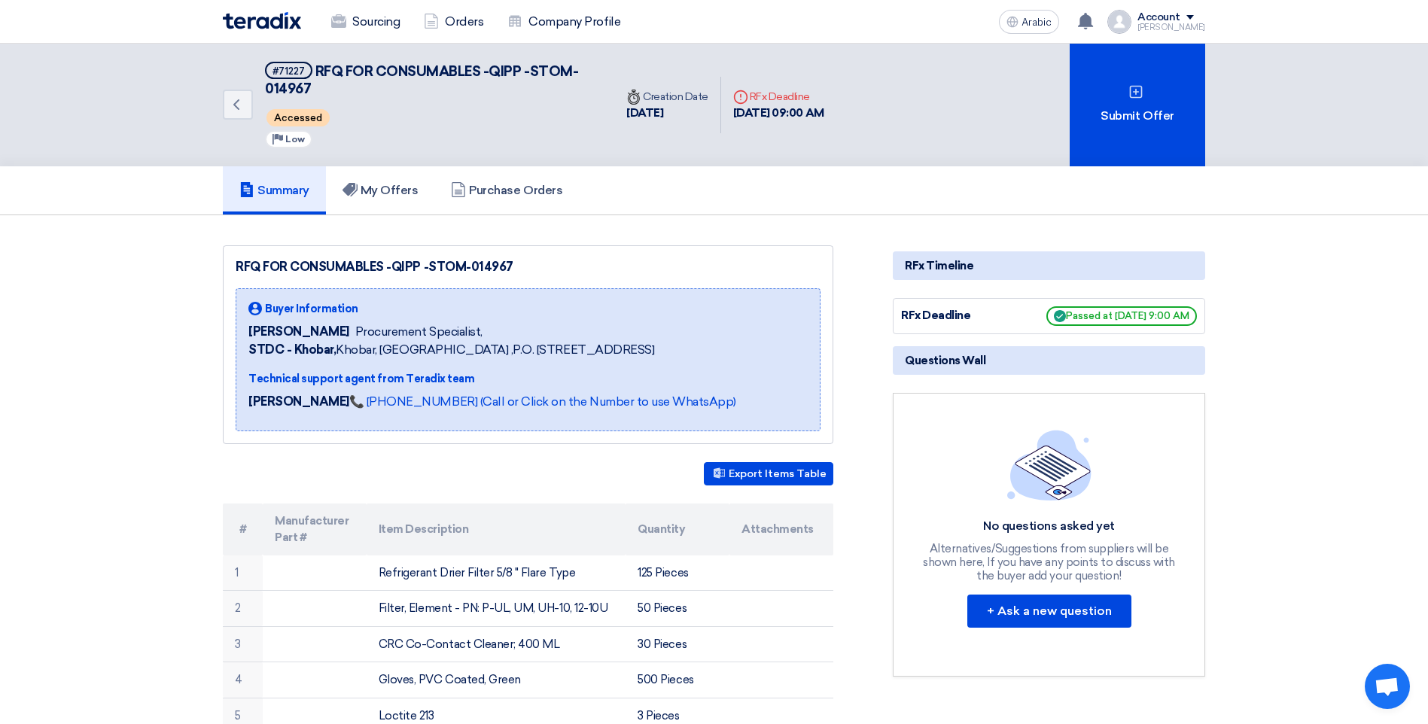
click at [277, 203] on link "Summary" at bounding box center [274, 190] width 103 height 48
click at [370, 198] on link "My Offers" at bounding box center [380, 190] width 109 height 48
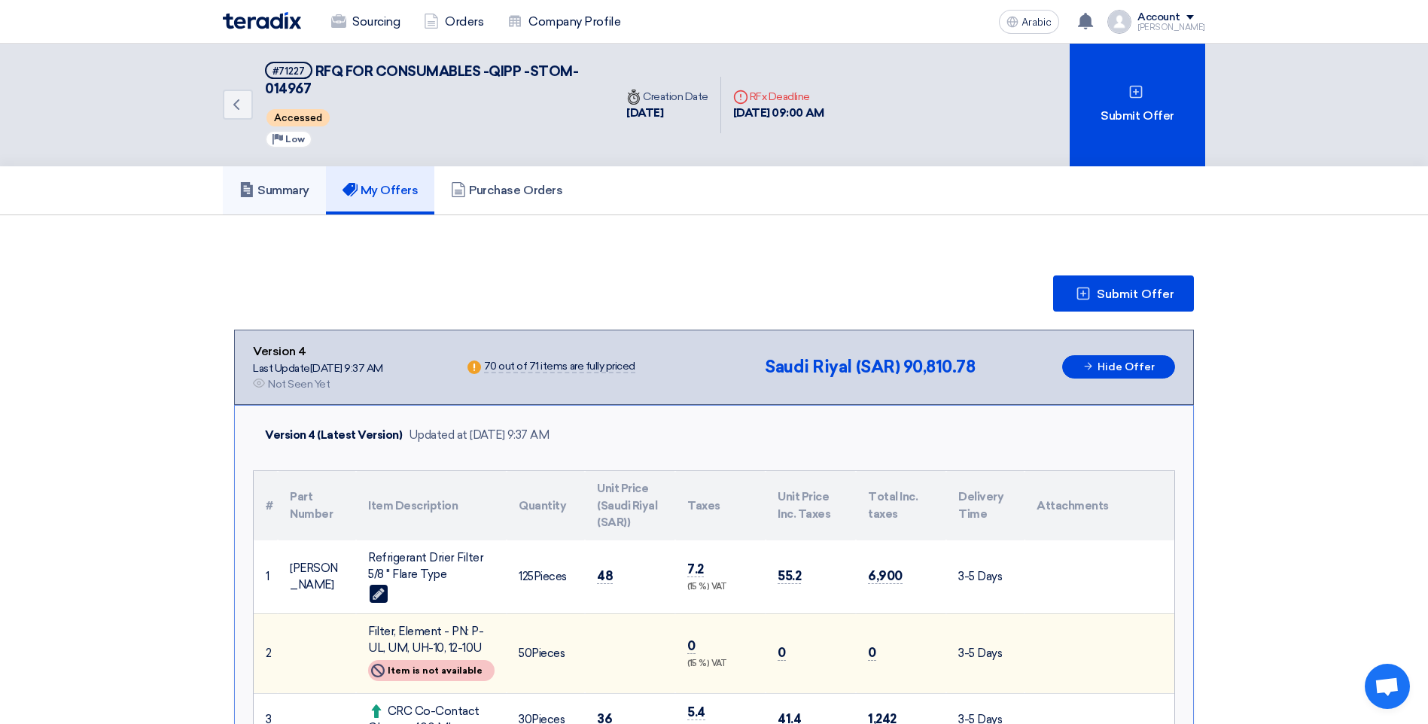
click at [294, 198] on link "Summary" at bounding box center [274, 190] width 103 height 48
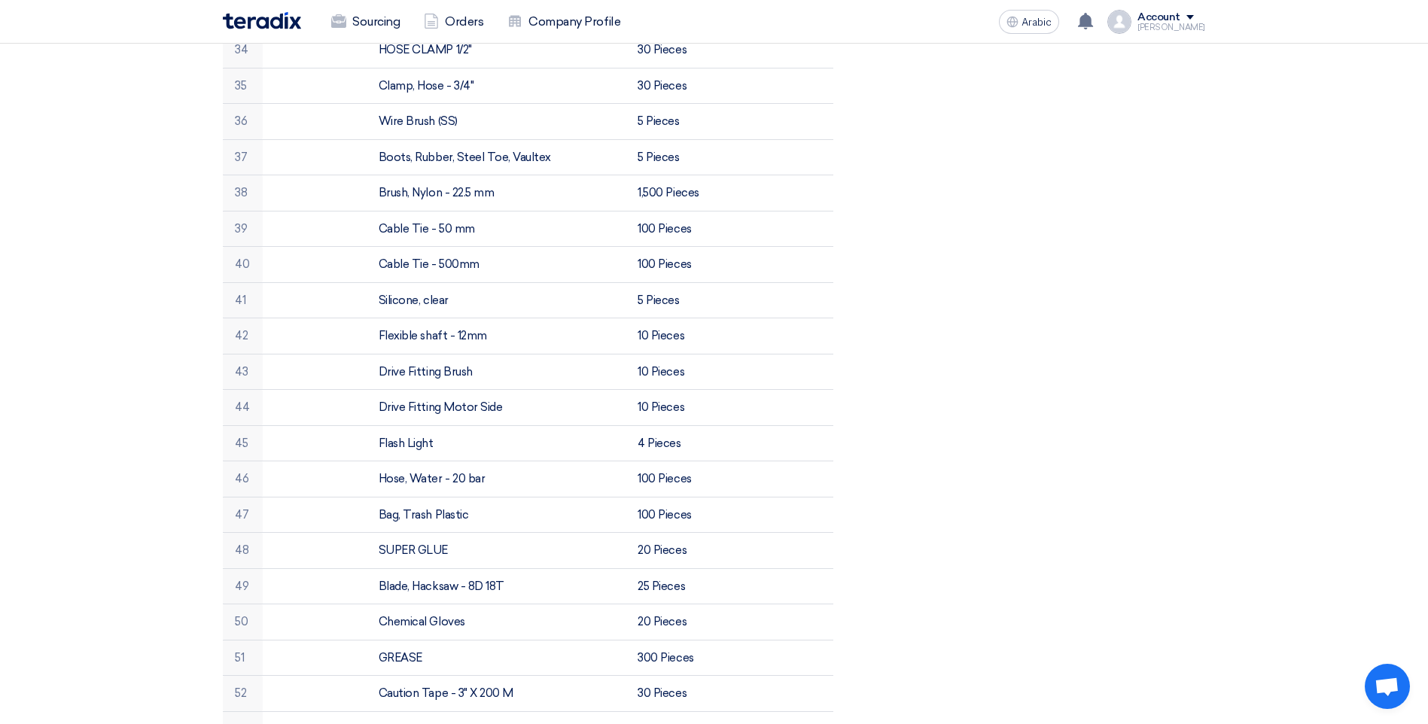
scroll to position [1731, 0]
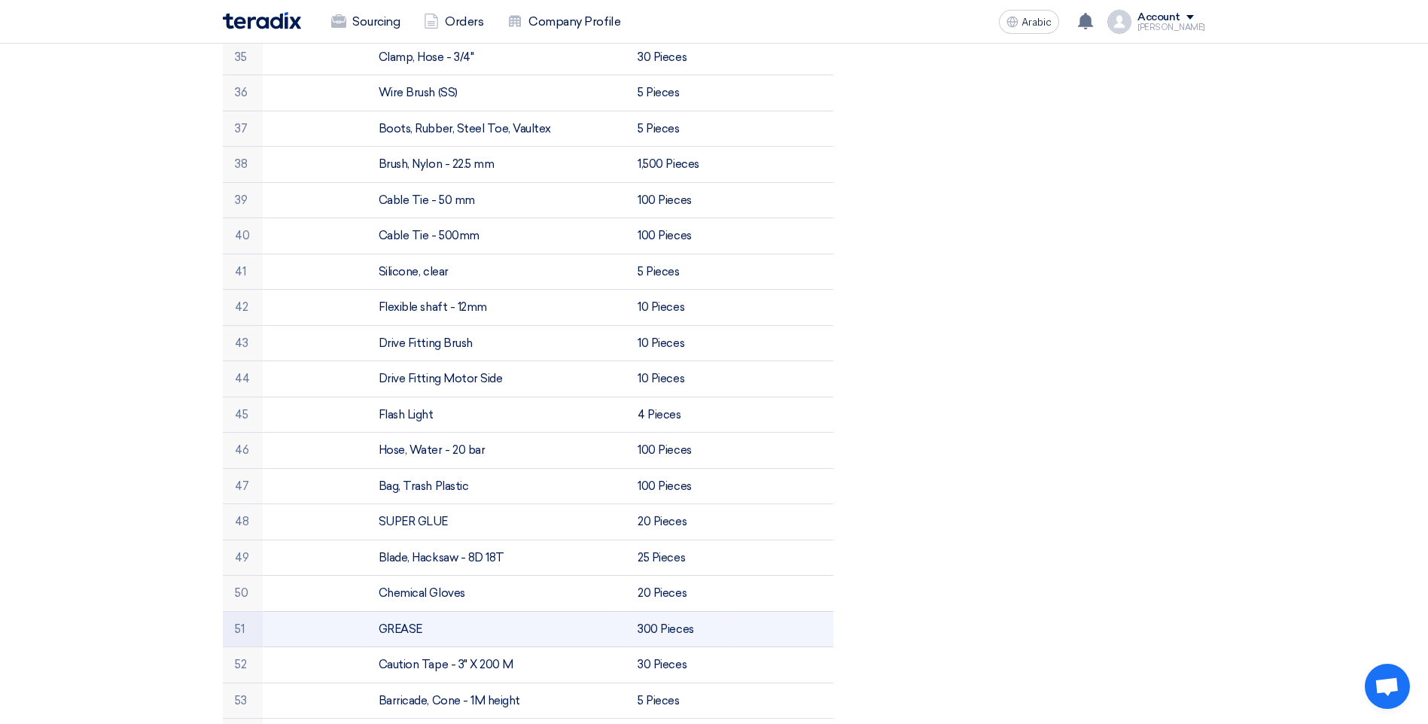
click at [461, 628] on td "GREASE" at bounding box center [497, 629] width 260 height 36
